Goal: Task Accomplishment & Management: Use online tool/utility

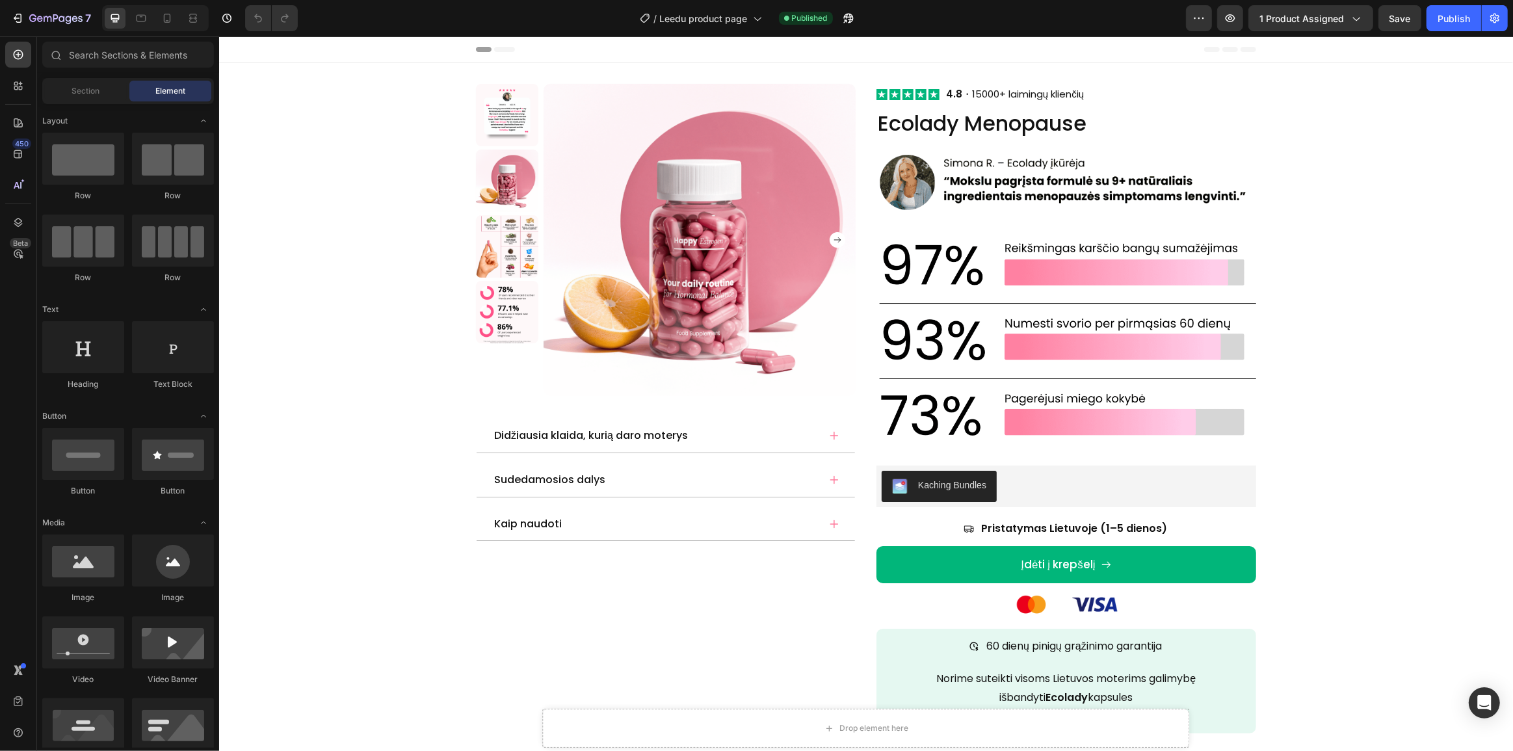
click at [158, 29] on div at bounding box center [155, 18] width 107 height 26
click at [162, 26] on div at bounding box center [167, 18] width 21 height 21
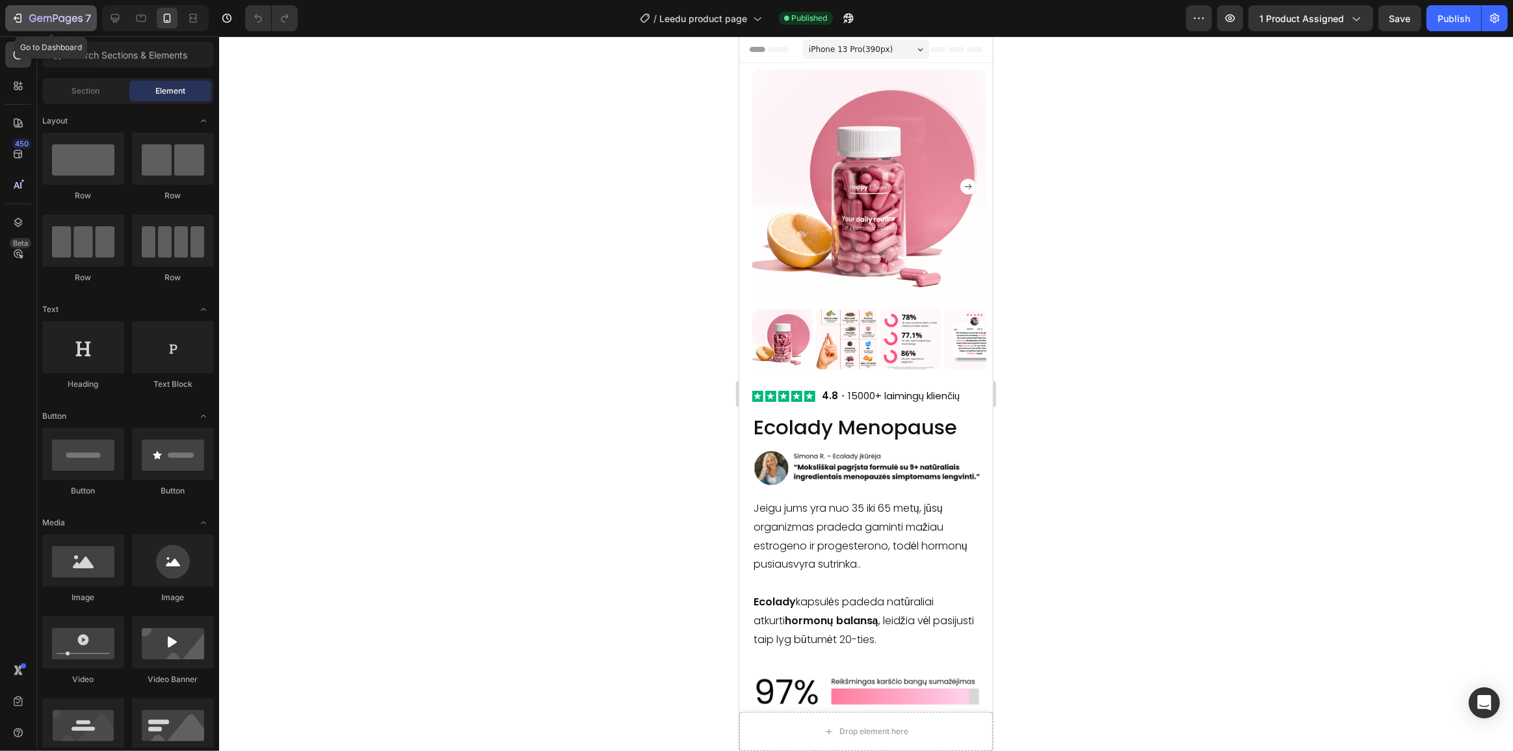
click at [35, 23] on icon "button" at bounding box center [55, 19] width 53 height 11
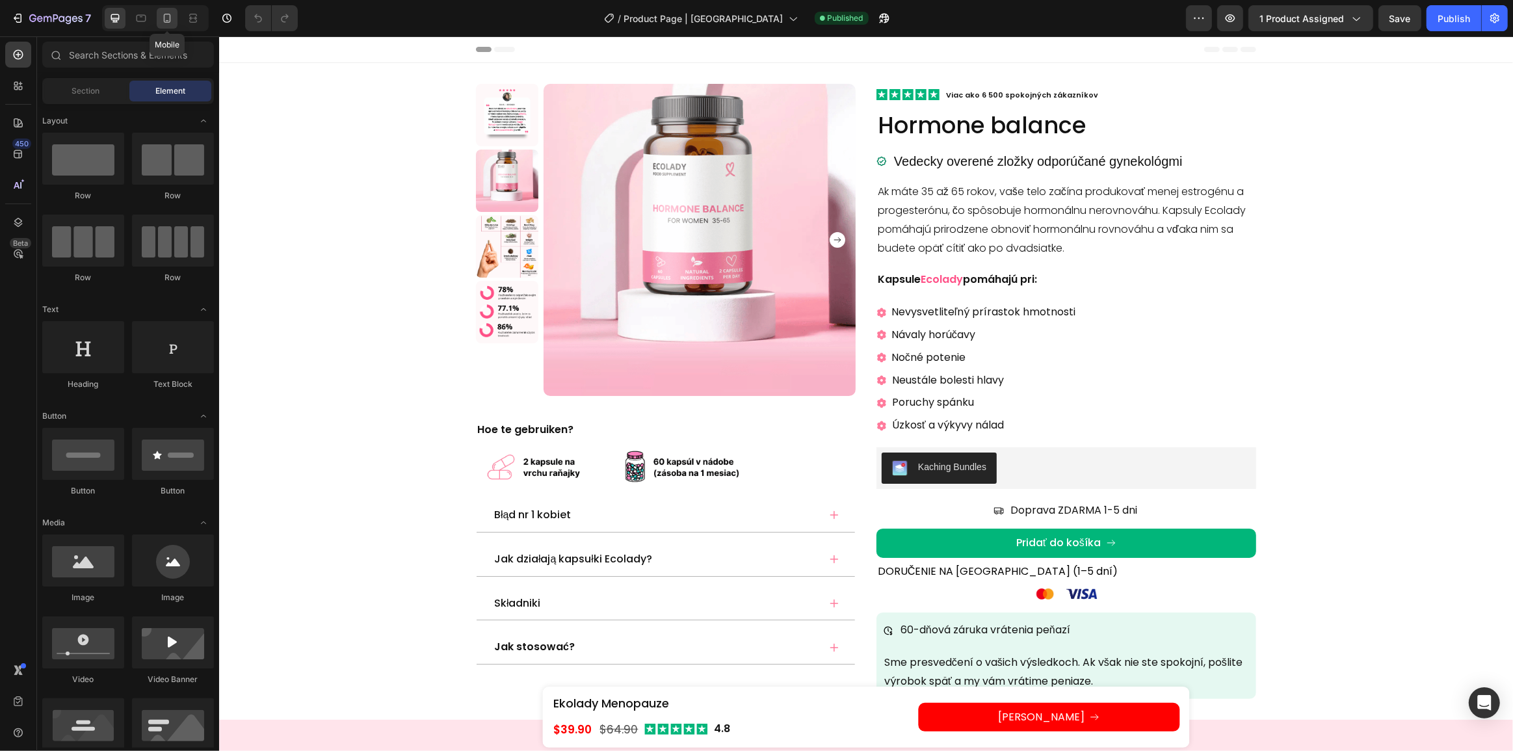
click at [169, 22] on icon at bounding box center [167, 18] width 7 height 9
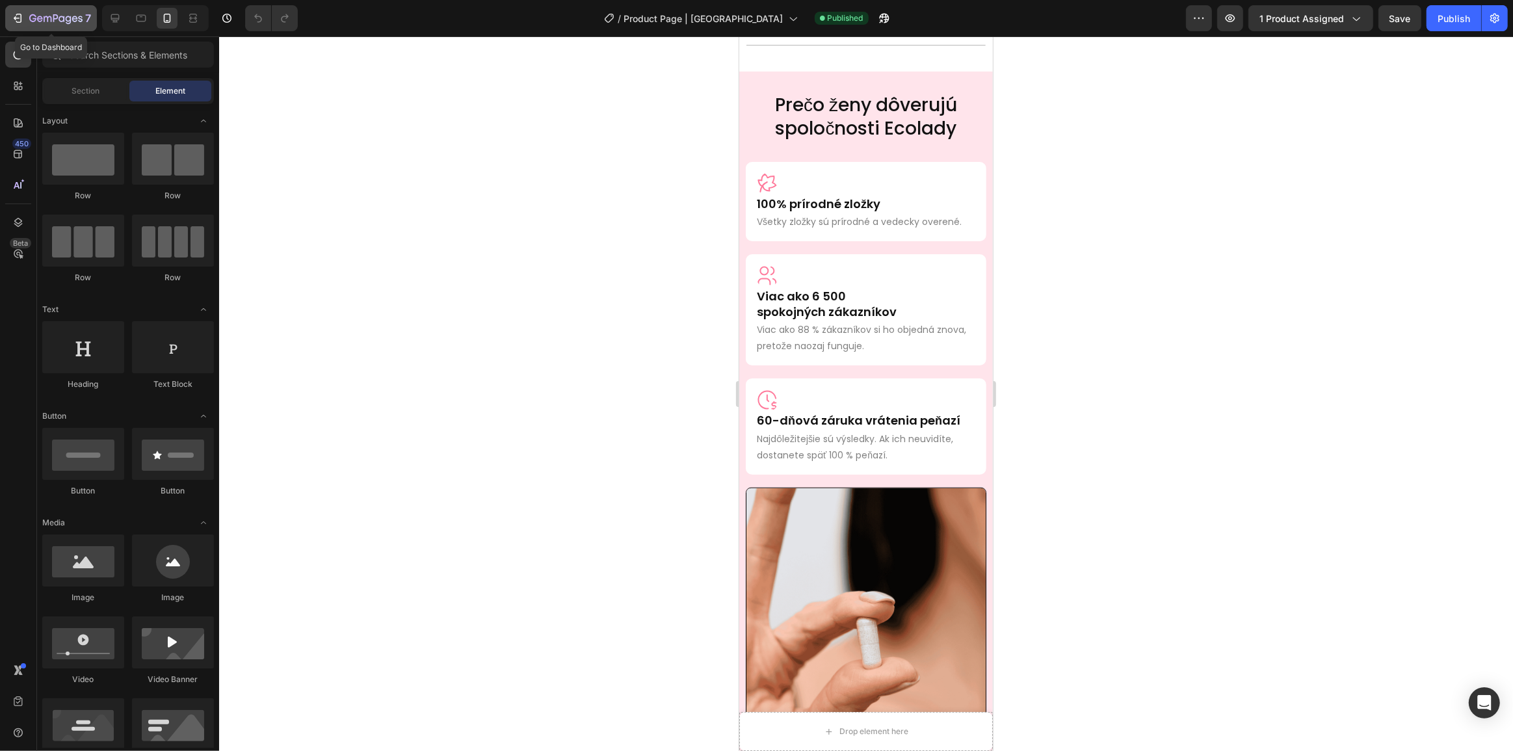
scroll to position [1349, 0]
click at [29, 14] on icon "button" at bounding box center [55, 19] width 53 height 11
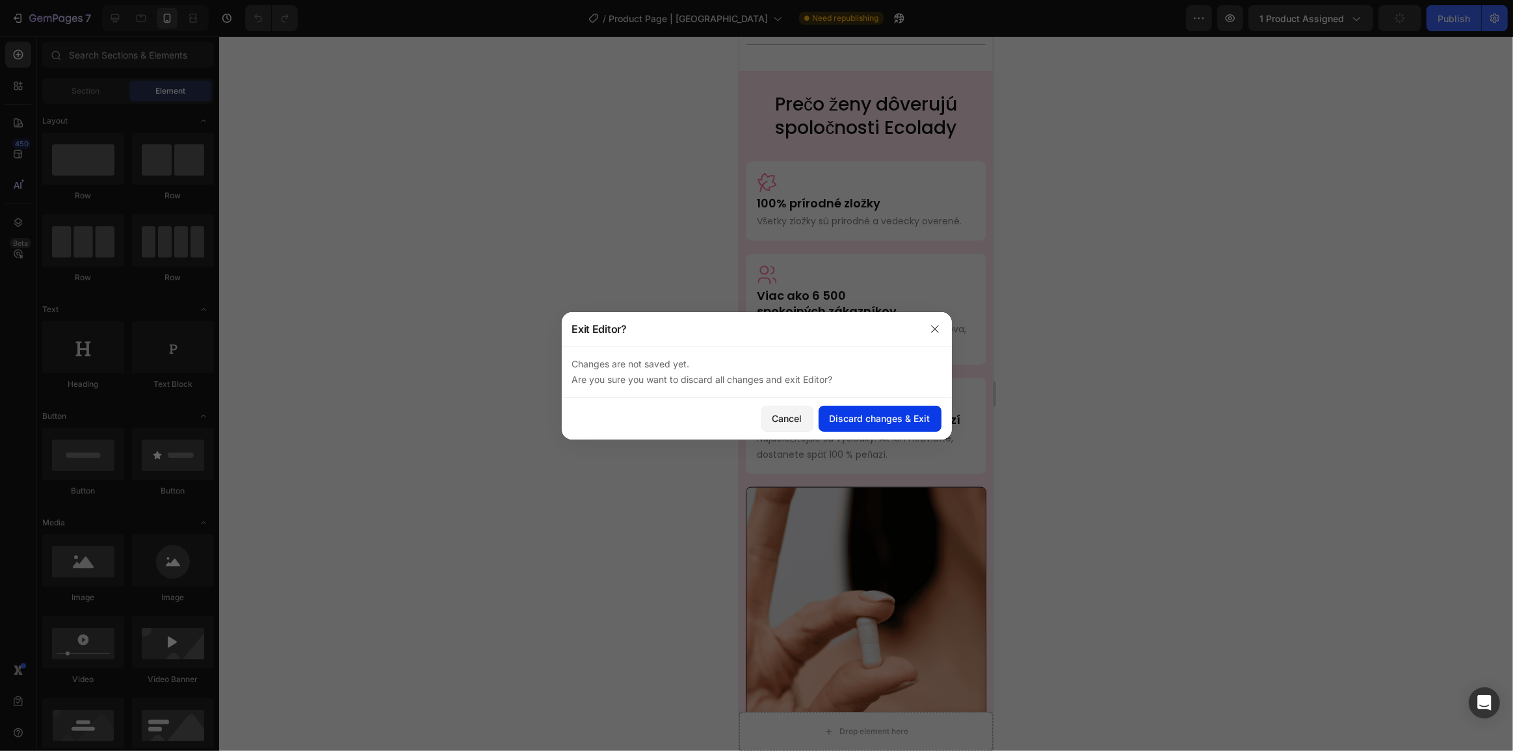
click at [855, 422] on div "Discard changes & Exit" at bounding box center [879, 418] width 101 height 14
